Goal: Find specific page/section: Find specific page/section

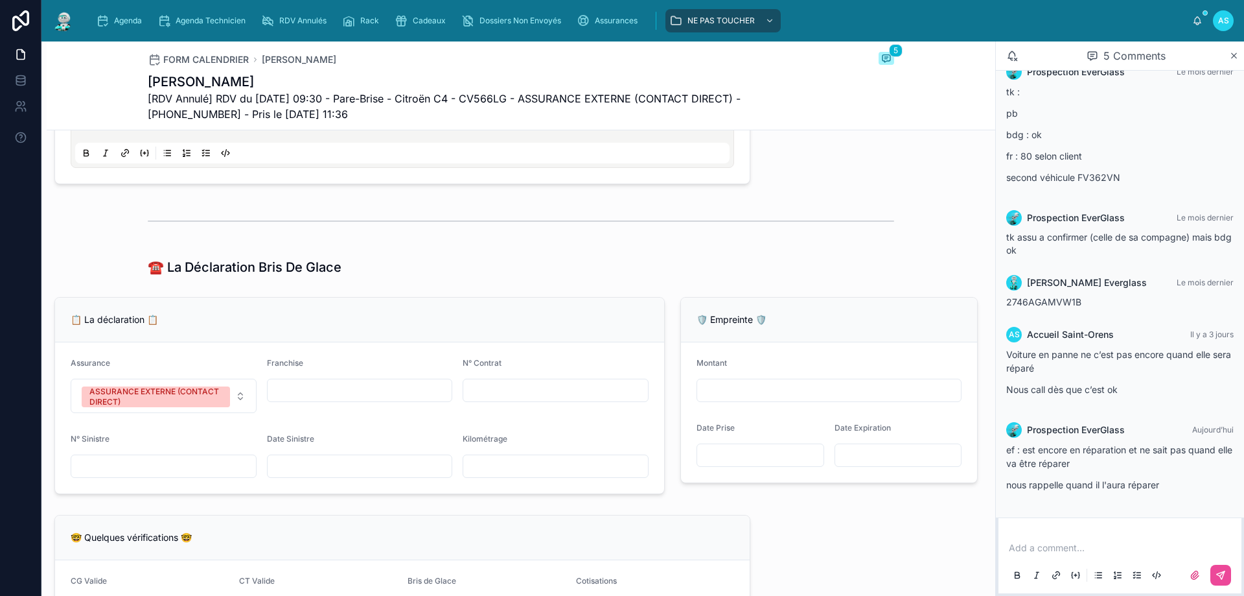
scroll to position [778, 0]
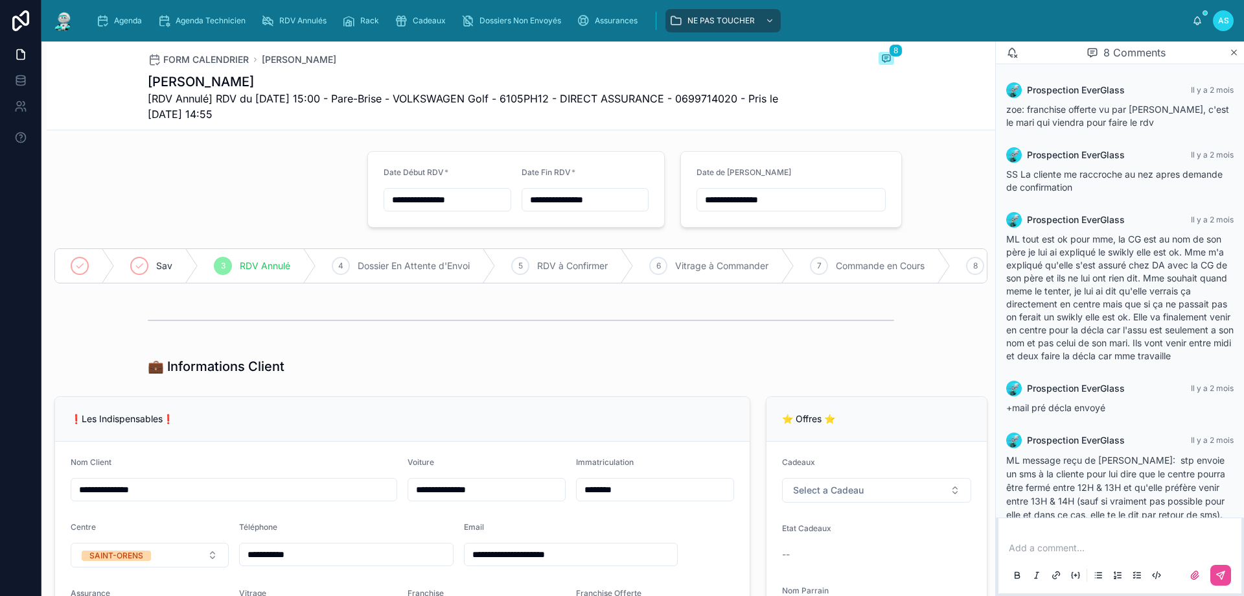
scroll to position [363, 0]
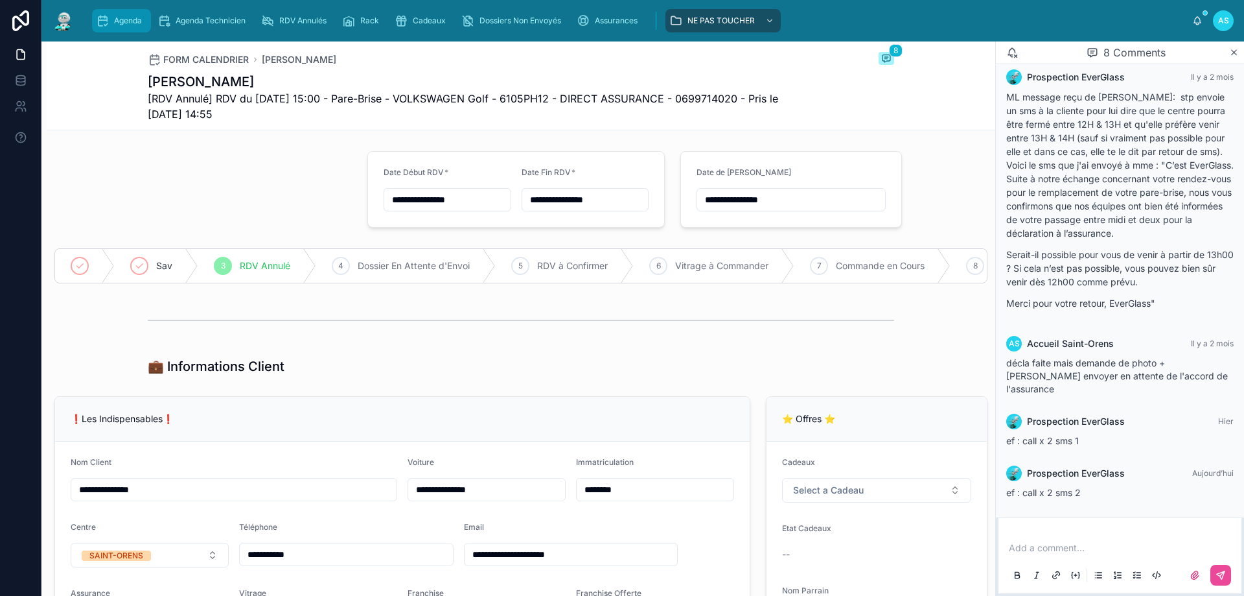
drag, startPoint x: 136, startPoint y: 21, endPoint x: 122, endPoint y: 35, distance: 19.7
click at [136, 20] on span "Agenda" at bounding box center [128, 21] width 28 height 10
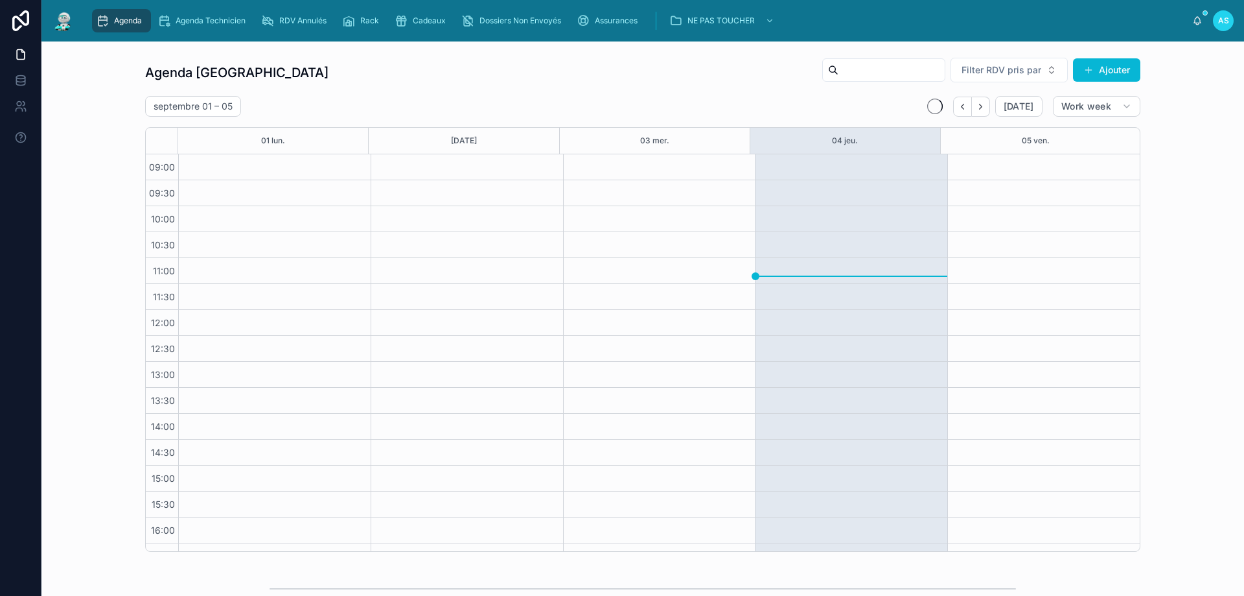
scroll to position [70, 0]
